Goal: Communication & Community: Answer question/provide support

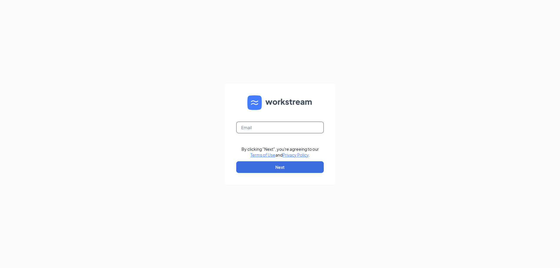
click at [257, 128] on input "text" at bounding box center [279, 128] width 87 height 12
type input "wp.dunkin482@gmail.com"
click at [280, 167] on button "Next" at bounding box center [279, 167] width 87 height 12
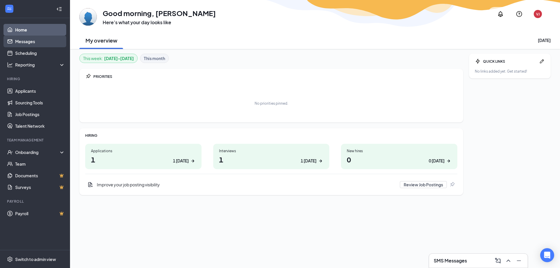
click at [40, 42] on link "Messages" at bounding box center [40, 42] width 50 height 12
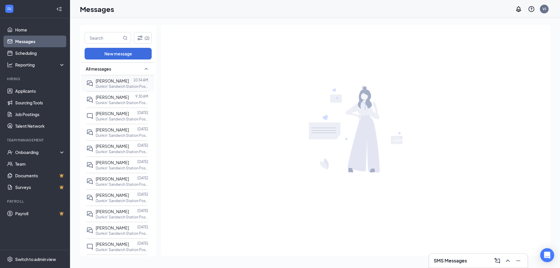
click at [130, 84] on p "Dunkin' Sandwich Station Position at [GEOGRAPHIC_DATA][STREET_ADDRESS]" at bounding box center [122, 86] width 52 height 5
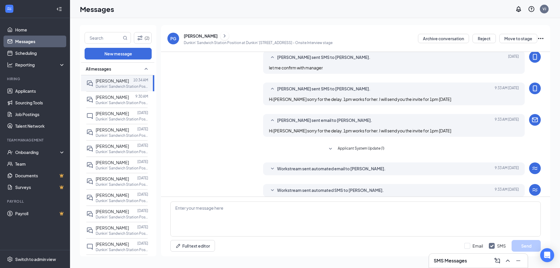
scroll to position [135, 0]
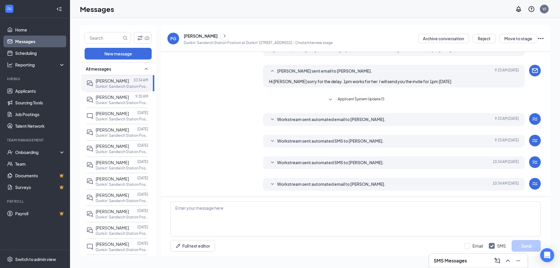
click at [294, 180] on div "Workstream sent automated email to [PERSON_NAME]. [DATE] 10:34 AM Hi [PERSON_NA…" at bounding box center [394, 184] width 262 height 13
click at [290, 122] on span "Workstream sent automated email to [PERSON_NAME]." at bounding box center [331, 119] width 108 height 7
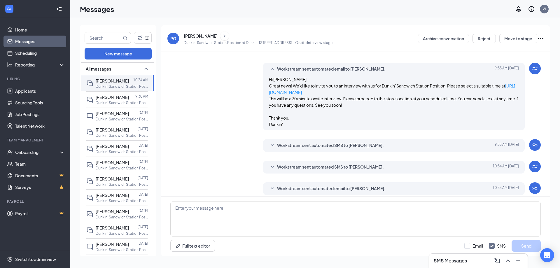
scroll to position [189, 0]
